Goal: Information Seeking & Learning: Learn about a topic

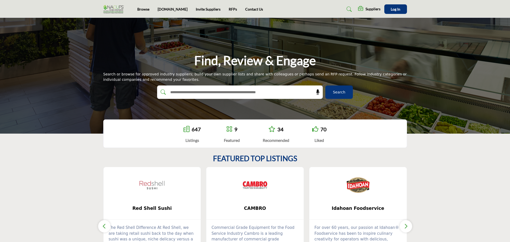
click at [456, 169] on section "FEATURED TOP LISTINGS ... 1" at bounding box center [255, 217] width 510 height 147
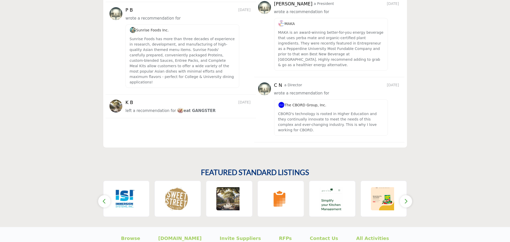
scroll to position [772, 0]
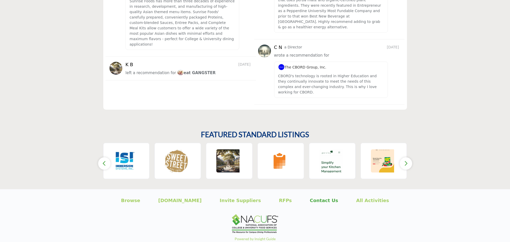
click at [315, 197] on p "Contact Us" at bounding box center [324, 200] width 28 height 7
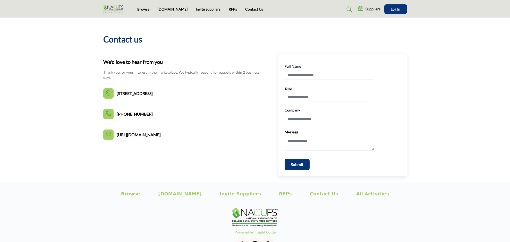
click at [114, 7] on img at bounding box center [114, 9] width 23 height 9
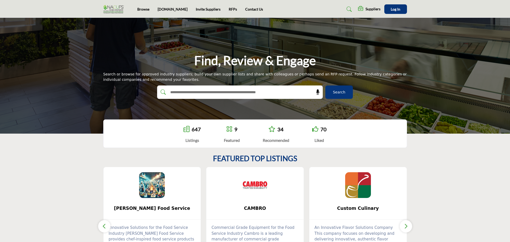
click at [269, 94] on input "text" at bounding box center [229, 92] width 123 height 8
type input "*****"
click at [344, 91] on span "Search" at bounding box center [339, 92] width 12 height 5
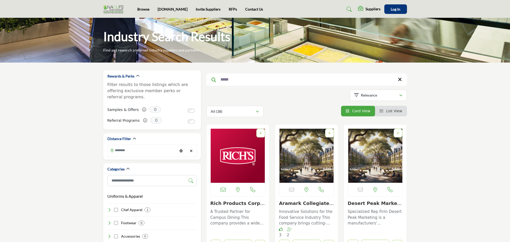
click at [115, 10] on img at bounding box center [114, 9] width 23 height 9
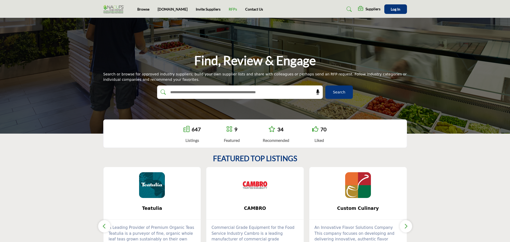
click at [229, 9] on link "RFPs" at bounding box center [233, 9] width 8 height 4
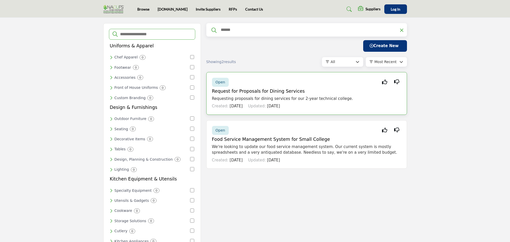
click at [319, 92] on h5 "Request for Proposals for Dining Services" at bounding box center [306, 91] width 189 height 5
click at [222, 81] on span "Open" at bounding box center [221, 82] width 10 height 4
